Goal: Information Seeking & Learning: Learn about a topic

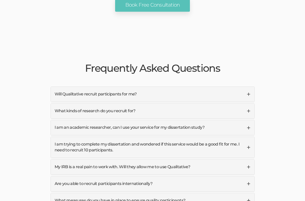
scroll to position [1176, 0]
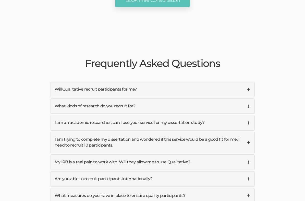
click at [246, 82] on link "Will Qualitative recruit participants for me?" at bounding box center [152, 89] width 203 height 15
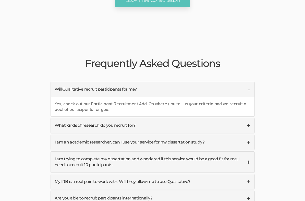
click at [248, 118] on link "What kinds of research do you recruit for?" at bounding box center [152, 125] width 203 height 15
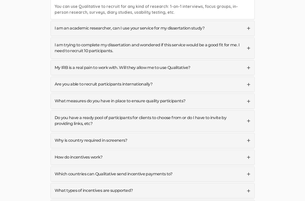
scroll to position [1271, 0]
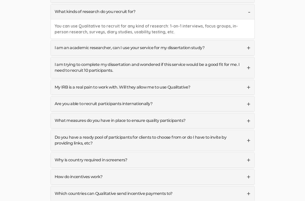
click at [248, 80] on link "My IRB is a real pain to work with. Will they allow me to use Qualitative?" at bounding box center [152, 87] width 203 height 15
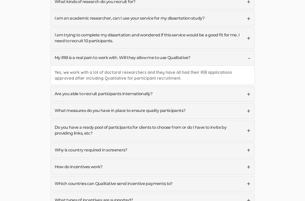
scroll to position [1286, 0]
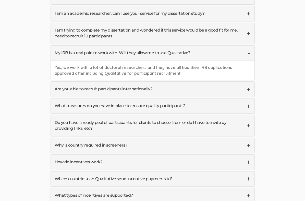
click at [247, 82] on link "Are you able to recruit participants internationally?" at bounding box center [152, 89] width 203 height 15
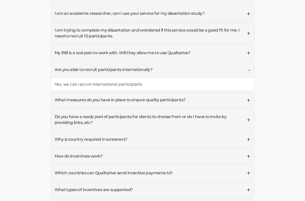
click at [247, 93] on link "What measures do you have in place to ensure quality participants?" at bounding box center [152, 100] width 203 height 15
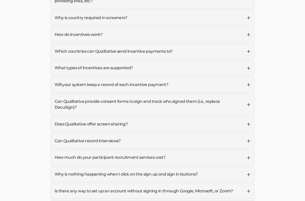
scroll to position [1438, 0]
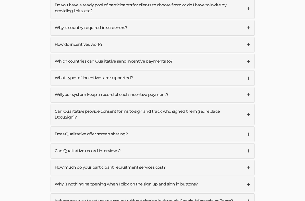
click at [246, 54] on link "Which countries can Qualitative send incentive payments to?" at bounding box center [152, 61] width 203 height 15
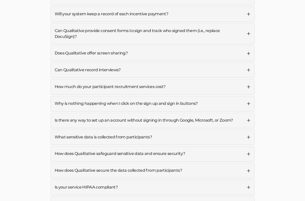
scroll to position [1429, 0]
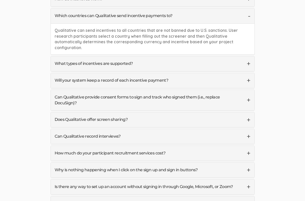
click at [249, 56] on link "What types of incentives are supported?" at bounding box center [152, 63] width 203 height 15
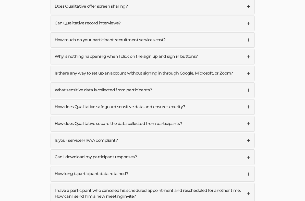
scroll to position [1533, 0]
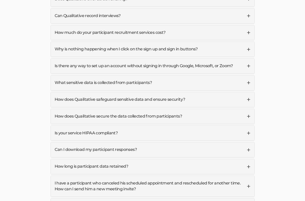
click at [249, 126] on link "Is your service HIPAA compliant?" at bounding box center [152, 133] width 203 height 15
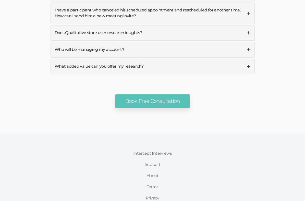
scroll to position [1728, 0]
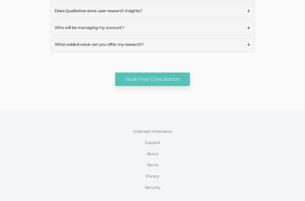
click at [162, 126] on link "Intercept Interviews" at bounding box center [152, 131] width 49 height 11
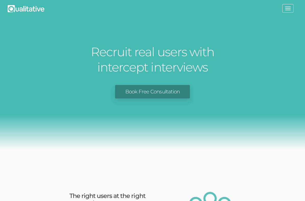
click at [285, 8] on span "button" at bounding box center [288, 8] width 6 height 1
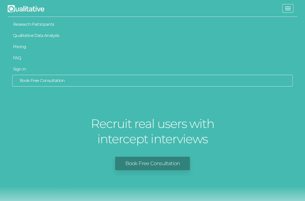
click at [23, 46] on link "Pricing" at bounding box center [152, 46] width 289 height 11
